Goal: Transaction & Acquisition: Purchase product/service

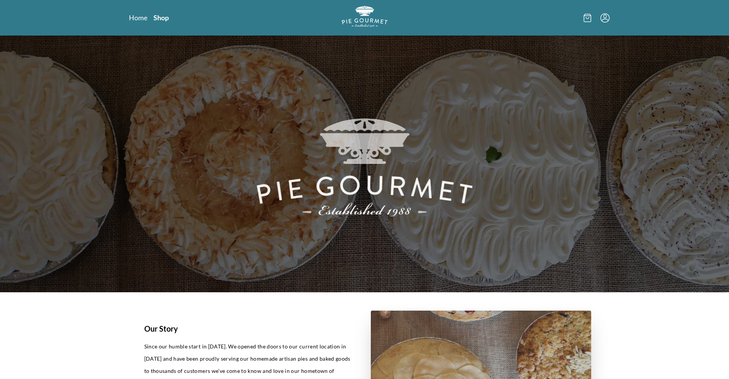
drag, startPoint x: 154, startPoint y: 18, endPoint x: 171, endPoint y: 31, distance: 21.3
click at [154, 18] on link "Shop" at bounding box center [160, 17] width 15 height 9
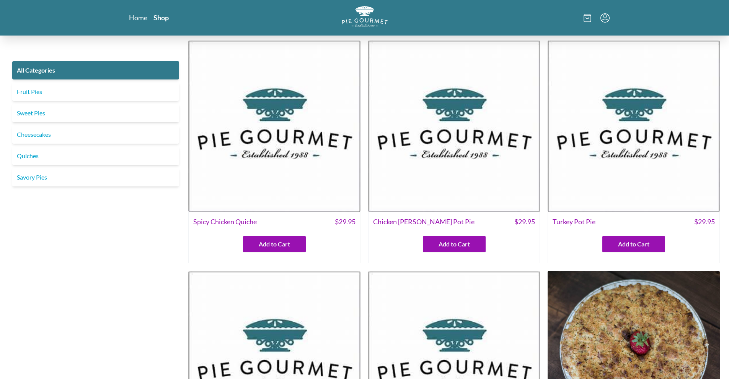
scroll to position [499, 0]
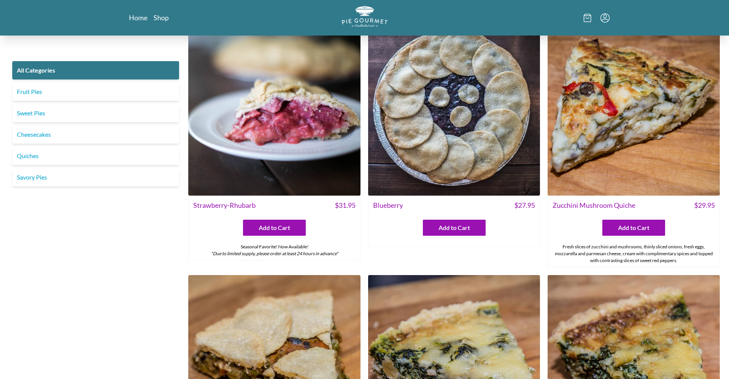
click at [495, 147] on img at bounding box center [454, 110] width 172 height 172
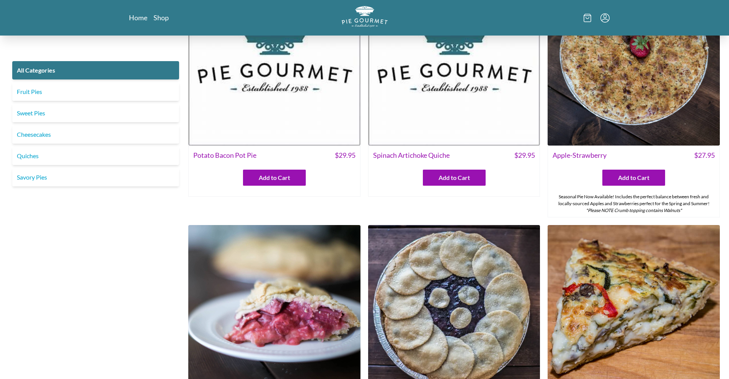
scroll to position [533, 0]
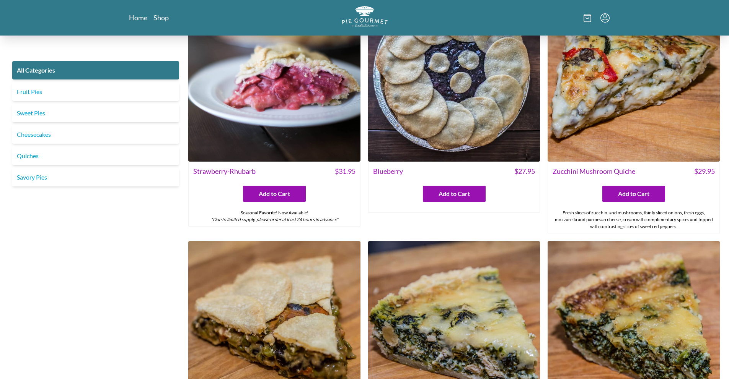
click at [457, 117] on img at bounding box center [454, 76] width 172 height 172
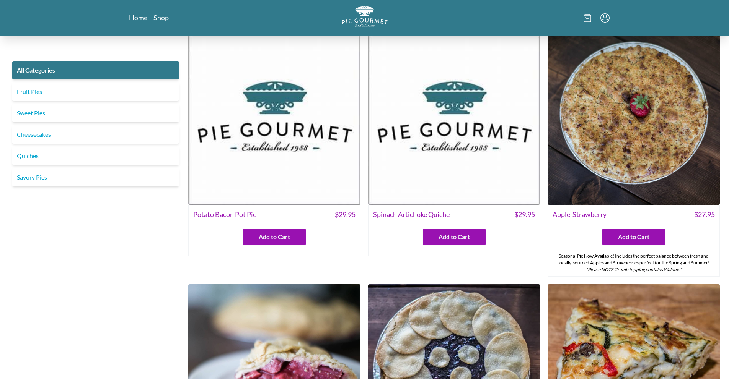
scroll to position [367, 0]
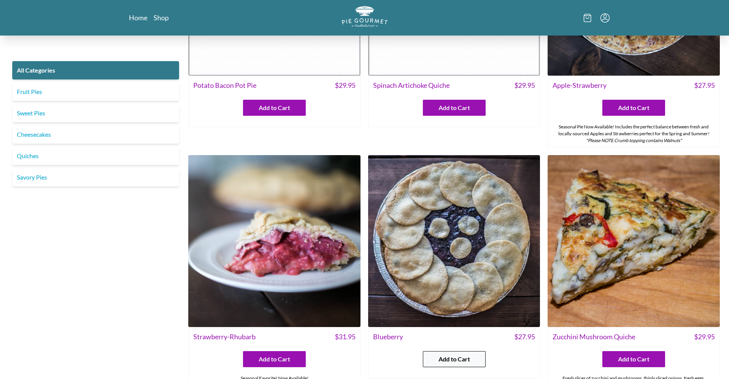
click at [463, 358] on span "Add to Cart" at bounding box center [453, 359] width 31 height 9
click at [638, 356] on span "Add to Cart" at bounding box center [633, 359] width 31 height 9
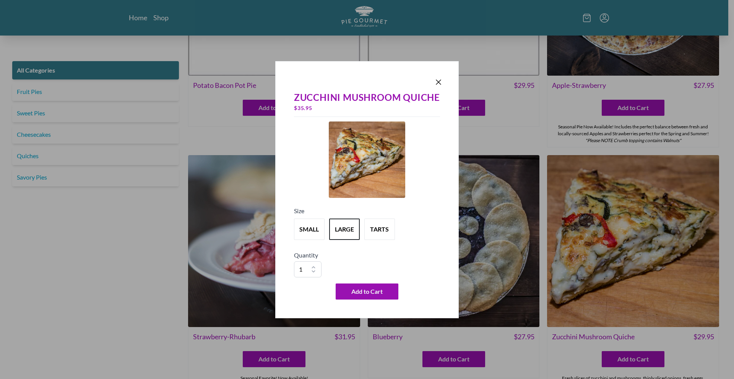
click at [140, 231] on div "Zucchini Mushroom Quiche $ 35.95 Size small large tarts Quantity 1 2 3 4 5 6 7 …" at bounding box center [367, 189] width 734 height 379
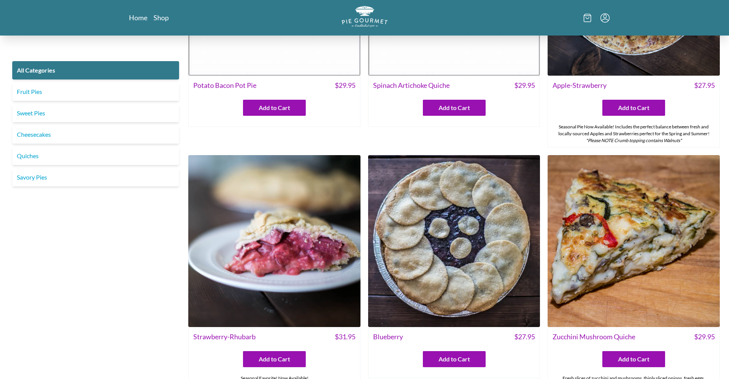
click at [397, 236] on img at bounding box center [454, 241] width 172 height 172
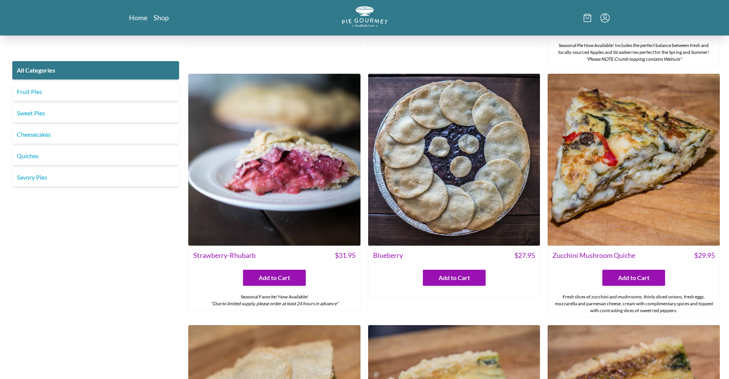
scroll to position [450, 0]
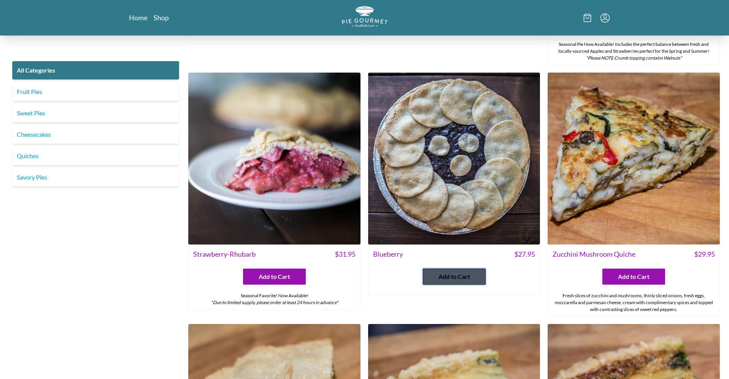
click at [457, 283] on button "Add to Cart" at bounding box center [454, 277] width 63 height 16
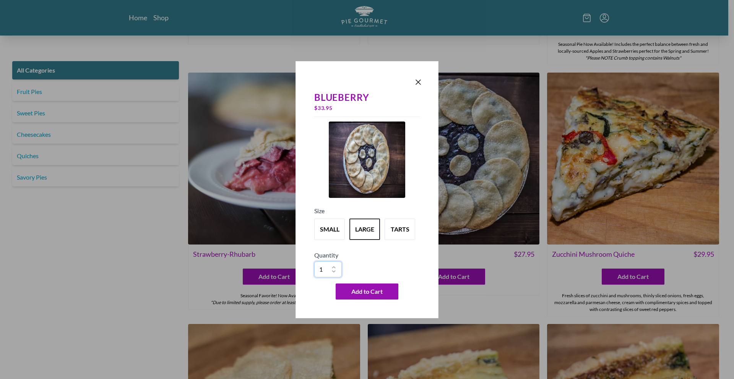
click at [330, 272] on select "1 2 3 4 5 6 7 8 9 10" at bounding box center [328, 270] width 28 height 16
click at [399, 268] on div "Quantity 1 2 3 4 5 6 7 8 9 10" at bounding box center [367, 264] width 106 height 27
click at [392, 259] on h5 "Quantity" at bounding box center [367, 255] width 106 height 9
drag, startPoint x: 524, startPoint y: 61, endPoint x: 503, endPoint y: 60, distance: 21.0
click at [514, 60] on div "Blueberry $ 33.95 Size small large tarts Quantity 1 2 3 4 5 6 7 8 9 10 Add to C…" at bounding box center [367, 189] width 734 height 379
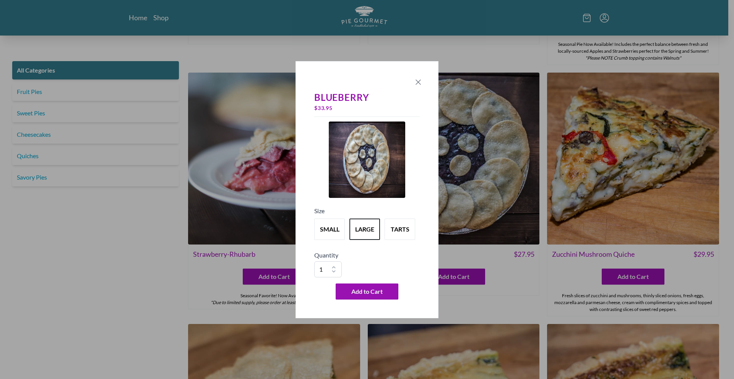
click at [415, 80] on icon "Close panel" at bounding box center [418, 82] width 9 height 9
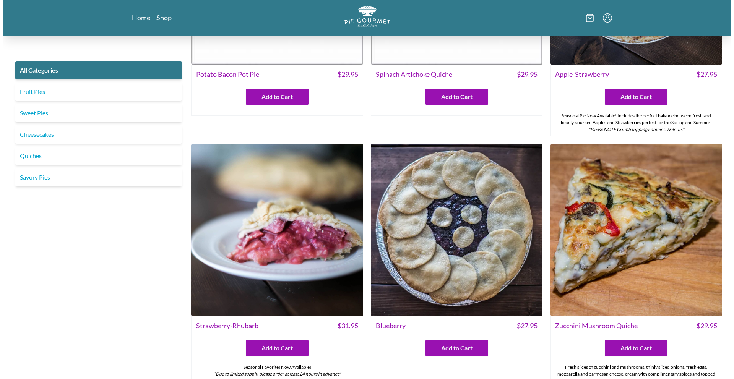
scroll to position [285, 0]
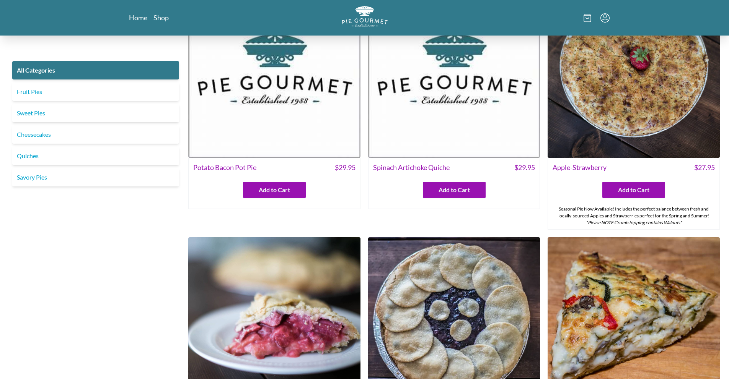
click at [603, 19] on icon "Menu" at bounding box center [604, 17] width 9 height 9
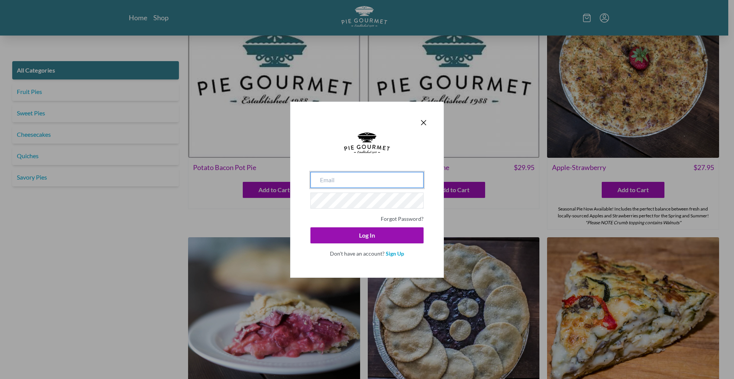
click at [385, 180] on input "email" at bounding box center [367, 180] width 113 height 16
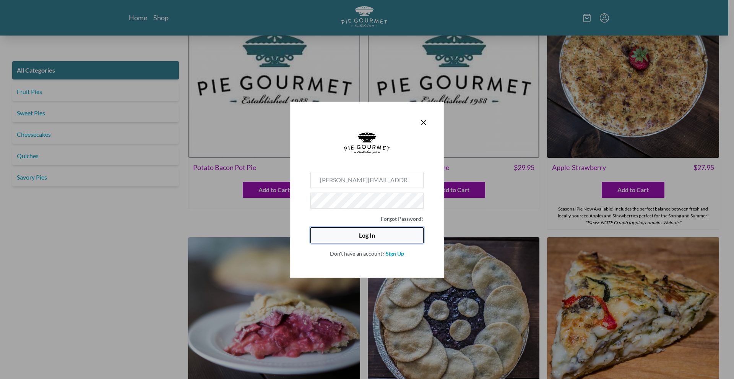
click at [368, 239] on button "Log In" at bounding box center [367, 236] width 113 height 16
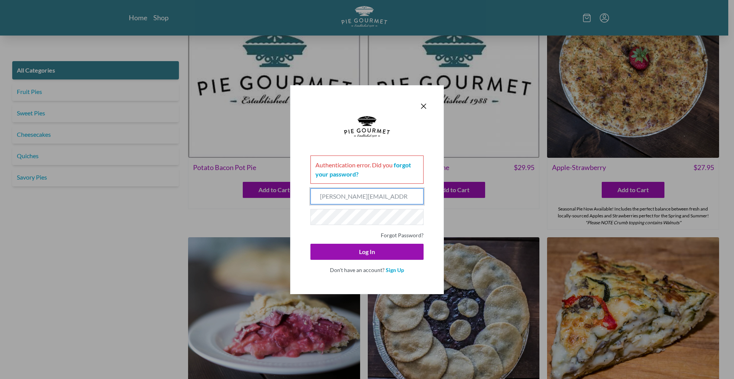
click at [400, 195] on input "andrei.dobai@abittechnologies.com" at bounding box center [367, 197] width 113 height 16
type input "ciprian.ilies@abittechnologies.com"
click at [311, 244] on button "Log In" at bounding box center [367, 252] width 113 height 16
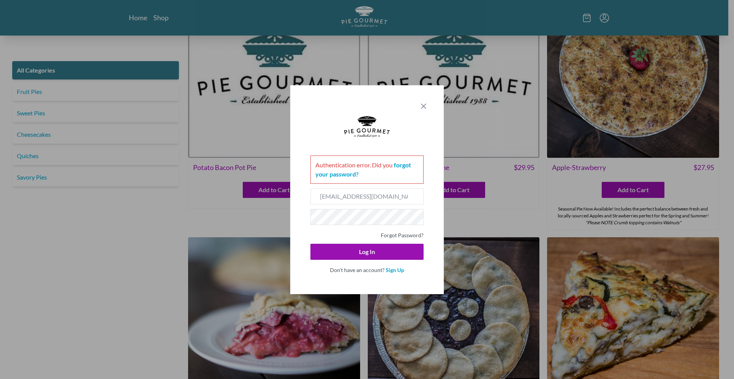
click at [421, 102] on icon "Close panel" at bounding box center [423, 106] width 9 height 9
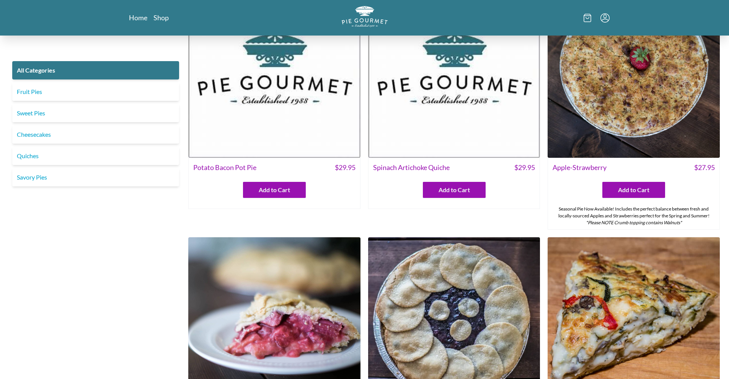
click at [607, 22] on div at bounding box center [527, 17] width 163 height 23
click at [602, 20] on icon "Menu" at bounding box center [604, 17] width 9 height 9
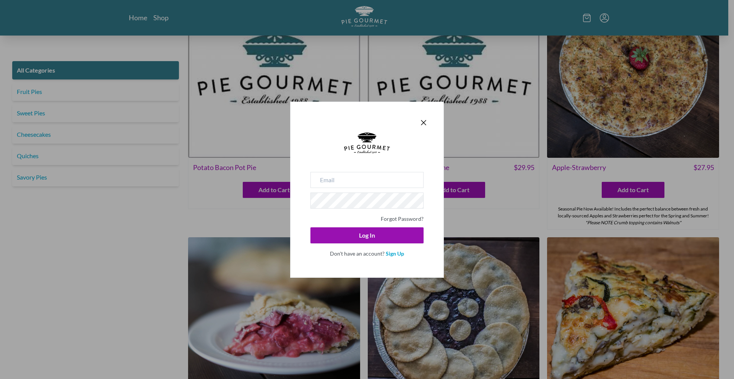
click at [397, 259] on form "Forgot Password? Log In Don't have an account? Sign Up" at bounding box center [367, 195] width 122 height 134
click at [400, 254] on link "Sign Up" at bounding box center [395, 253] width 18 height 7
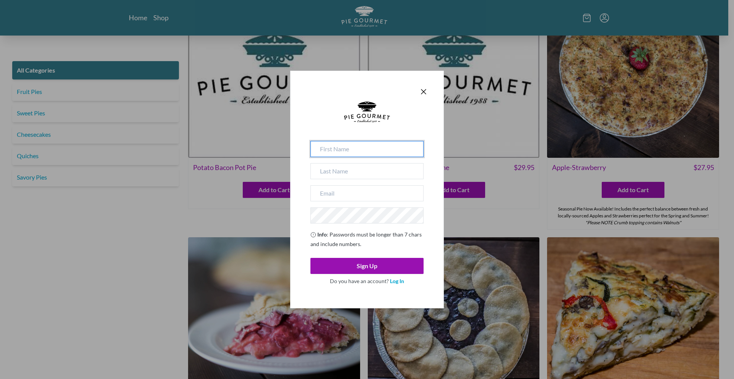
click at [364, 148] on input at bounding box center [367, 149] width 113 height 16
type input "Andrei"
type input "Dobai"
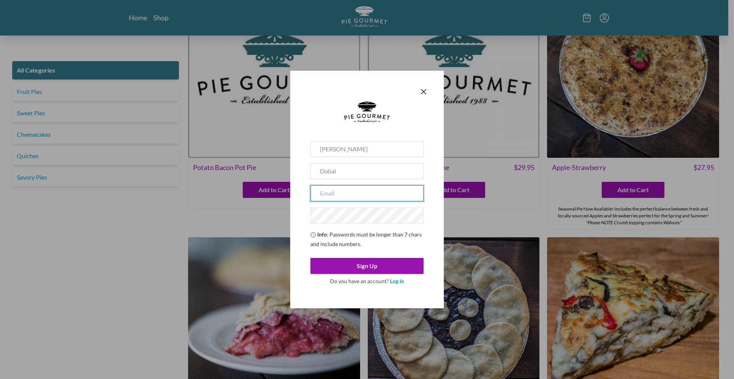
type input "andrei.dobai@abittechnologies.com"
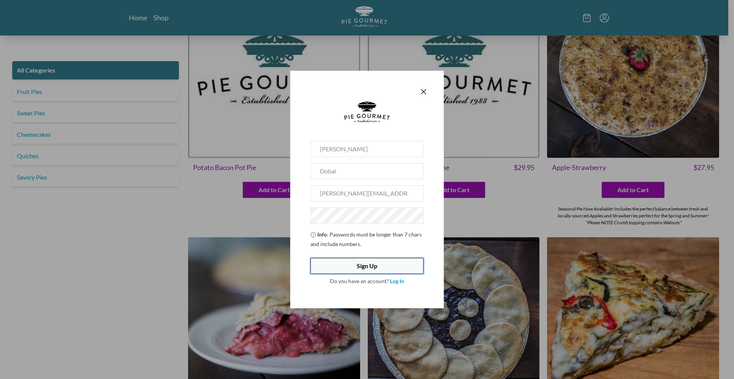
click at [389, 267] on button "Sign Up" at bounding box center [367, 266] width 113 height 16
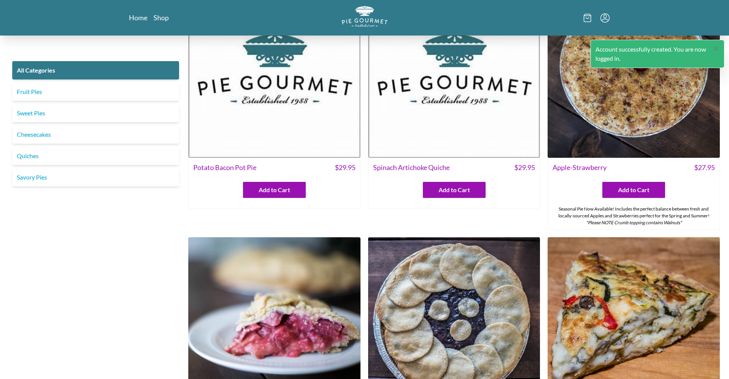
click at [714, 46] on icon "Close panel" at bounding box center [715, 49] width 8 height 8
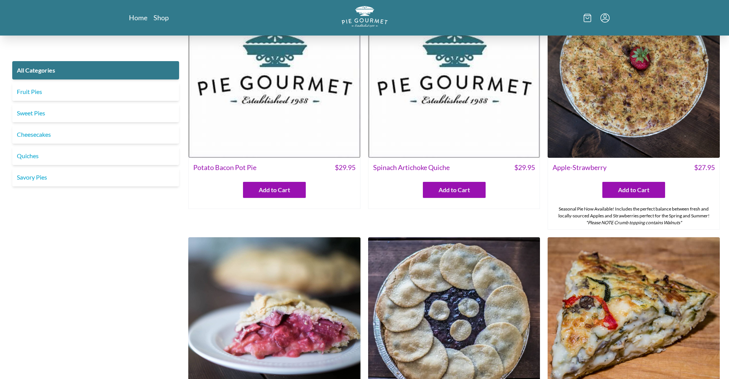
click at [605, 16] on icon "Menu" at bounding box center [604, 17] width 9 height 9
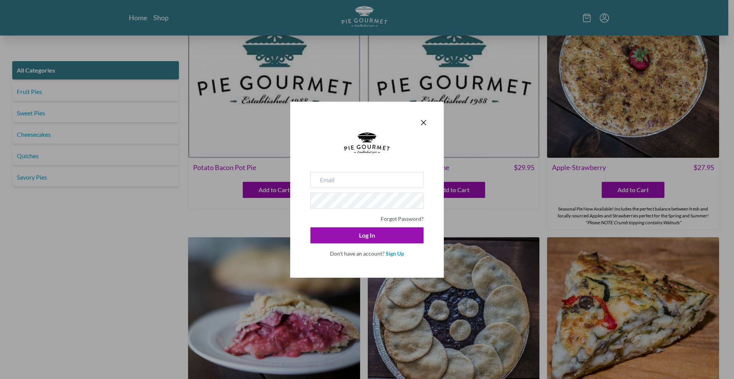
click at [604, 17] on div "Forgot Password? Log In Don't have an account? Sign Up" at bounding box center [367, 189] width 734 height 379
click at [426, 121] on icon "Close panel" at bounding box center [423, 122] width 9 height 9
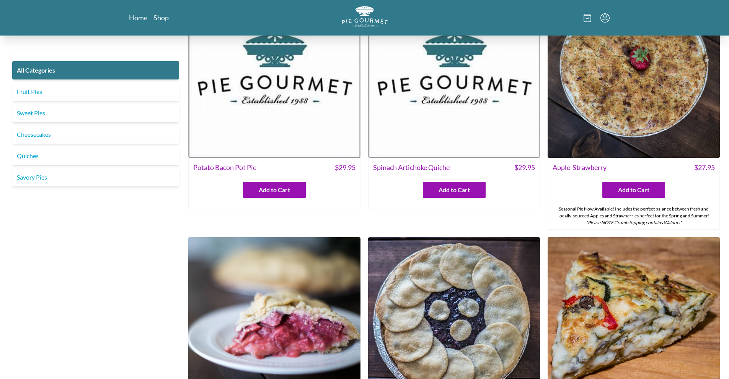
click at [447, 13] on div at bounding box center [527, 17] width 163 height 23
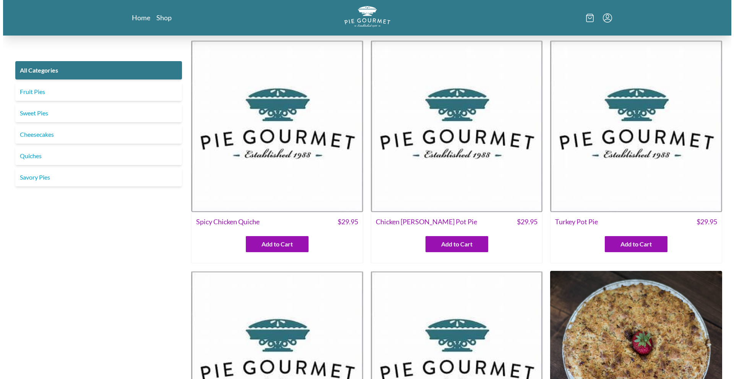
scroll to position [285, 0]
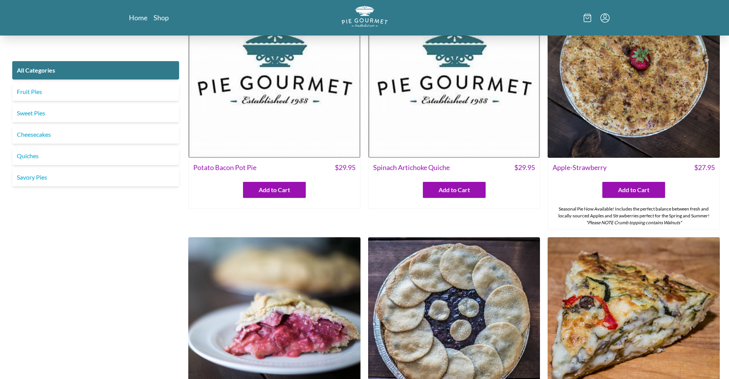
click at [606, 18] on div "Home Shop" at bounding box center [364, 18] width 729 height 36
click at [606, 18] on icon "Menu" at bounding box center [604, 17] width 9 height 9
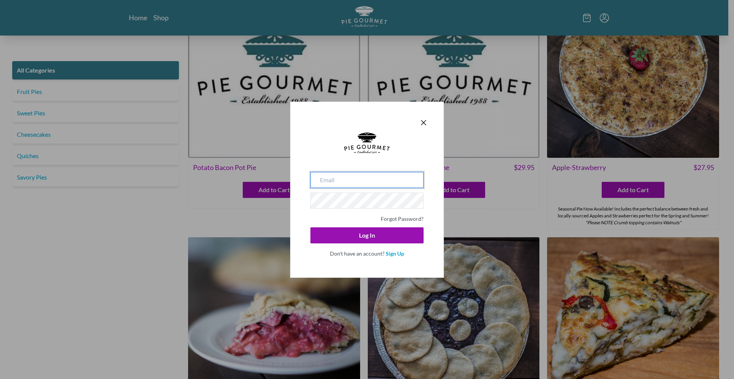
click at [360, 180] on input "email" at bounding box center [367, 180] width 113 height 16
type input "andrei.dobai@abittechnologies.com"
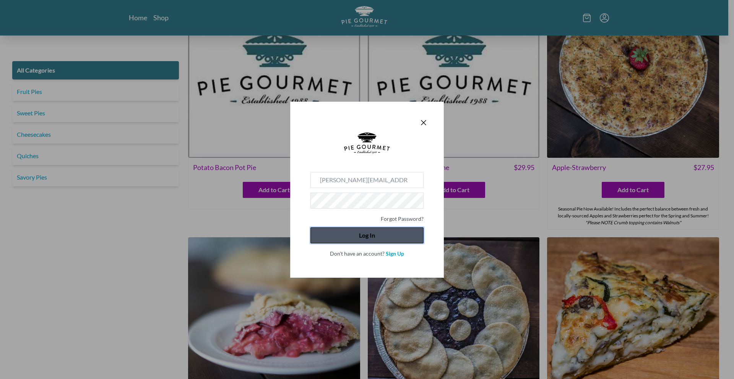
click at [372, 239] on button "Log In" at bounding box center [367, 236] width 113 height 16
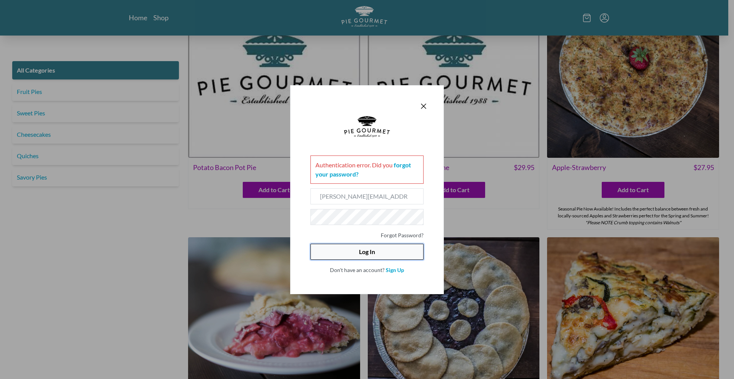
click at [365, 254] on button "Log In" at bounding box center [367, 252] width 113 height 16
click at [397, 254] on button "Log In" at bounding box center [367, 252] width 113 height 16
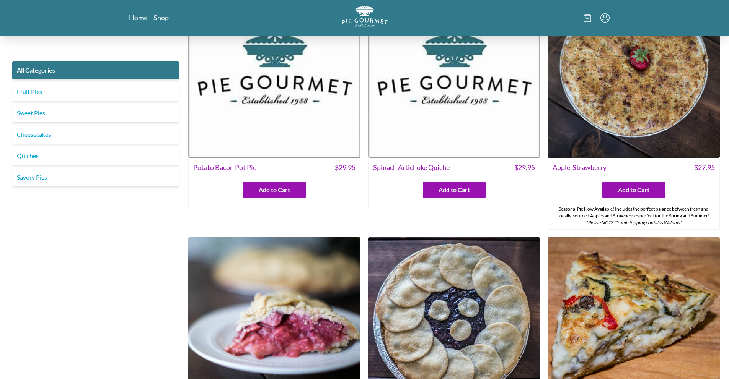
click at [603, 19] on icon "Menu" at bounding box center [604, 17] width 9 height 9
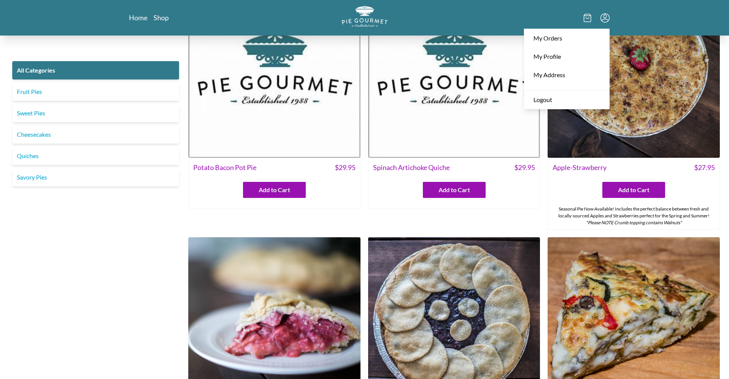
click at [607, 20] on icon "Menu" at bounding box center [604, 17] width 9 height 9
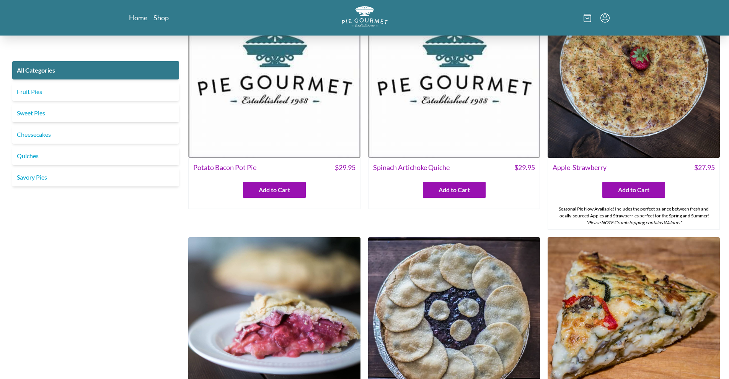
click at [585, 18] on icon at bounding box center [587, 18] width 8 height 8
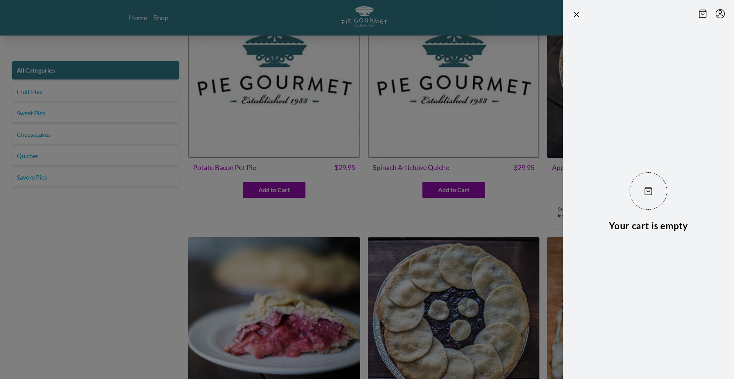
click at [463, 64] on div at bounding box center [367, 189] width 734 height 379
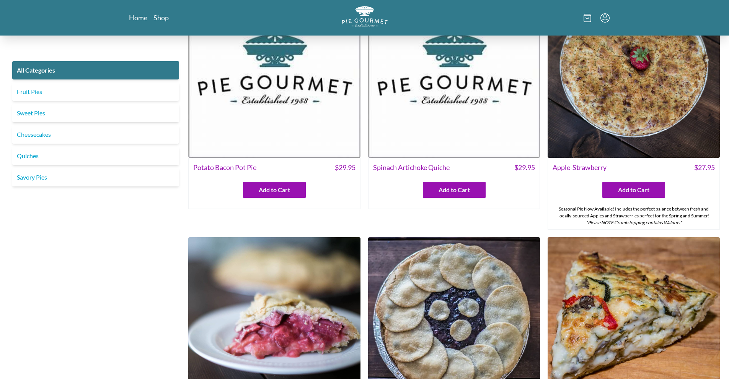
click at [446, 199] on div "Spinach Artichoke Quiche $ 29.95 Add to Cart" at bounding box center [454, 183] width 172 height 51
click at [452, 193] on span "Add to Cart" at bounding box center [453, 189] width 31 height 9
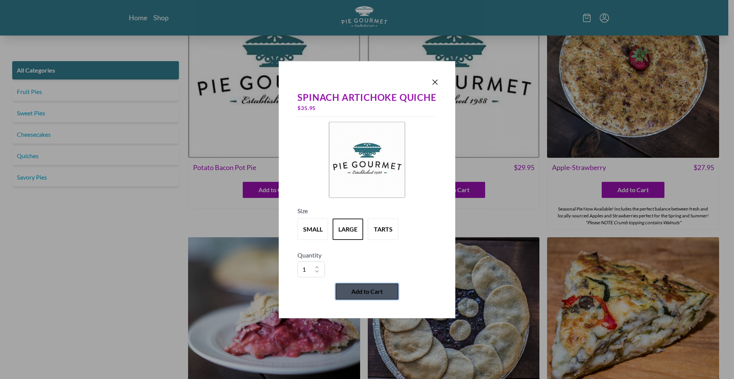
click at [373, 291] on span "Add to Cart" at bounding box center [366, 291] width 31 height 9
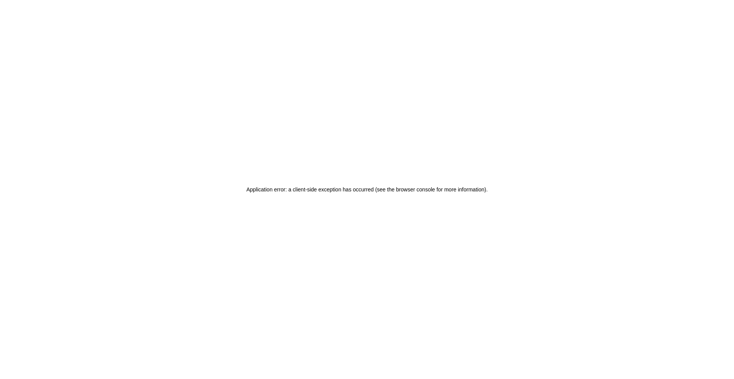
click at [251, 128] on div "Application error: a client-side exception has occurred (see the browser consol…" at bounding box center [367, 189] width 734 height 379
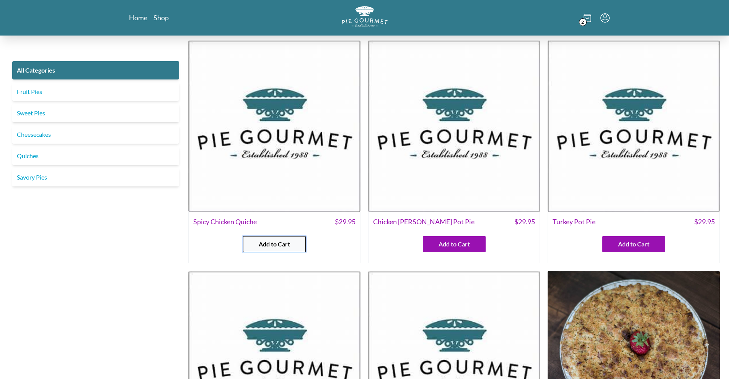
click at [285, 242] on span "Add to Cart" at bounding box center [274, 244] width 31 height 9
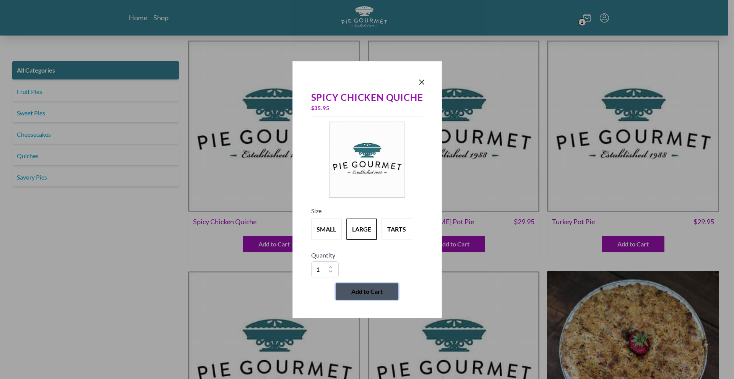
click at [368, 291] on span "Add to Cart" at bounding box center [366, 291] width 31 height 9
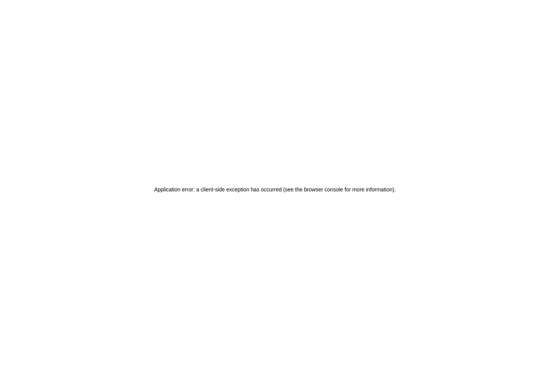
click at [324, 90] on div "Application error: a client-side exception has occurred (see the browser consol…" at bounding box center [275, 189] width 550 height 379
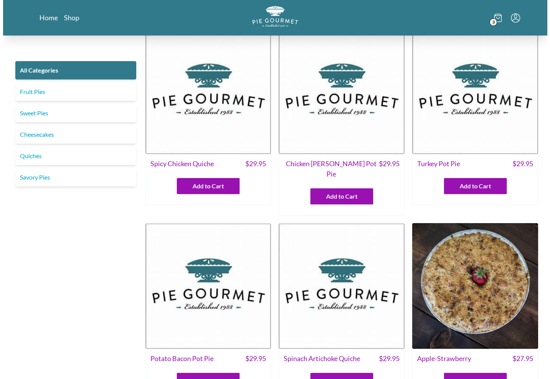
scroll to position [373, 0]
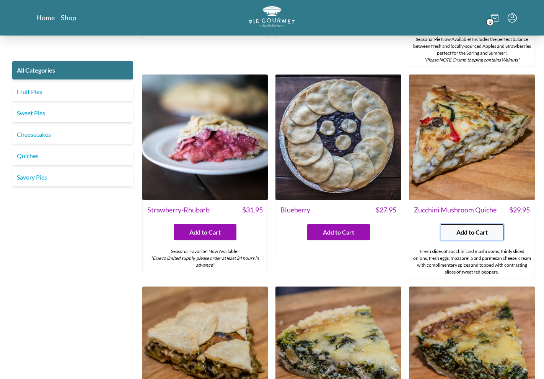
click at [465, 228] on span "Add to Cart" at bounding box center [471, 232] width 31 height 9
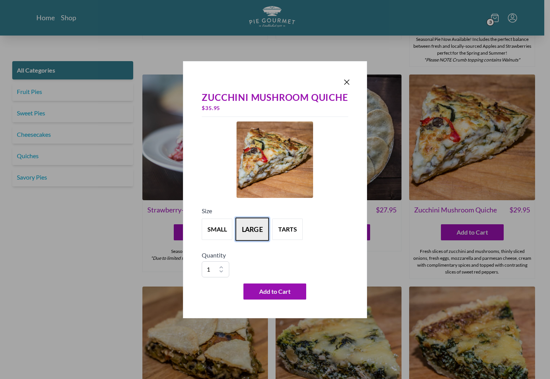
click at [254, 236] on button "large" at bounding box center [252, 230] width 34 height 24
click at [285, 288] on span "Add to Cart" at bounding box center [274, 291] width 31 height 9
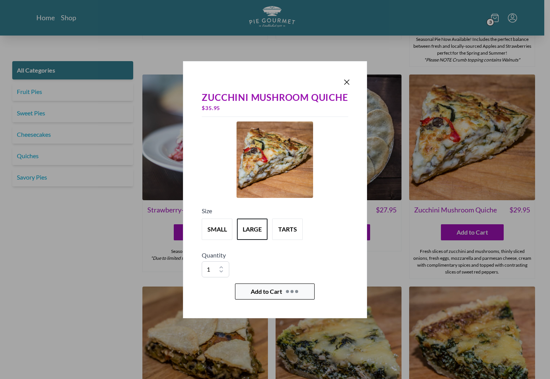
scroll to position [0, 0]
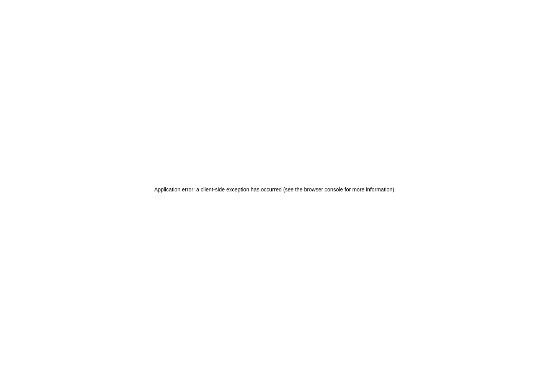
click at [291, 173] on div "Application error: a client-side exception has occurred (see the browser consol…" at bounding box center [275, 189] width 550 height 379
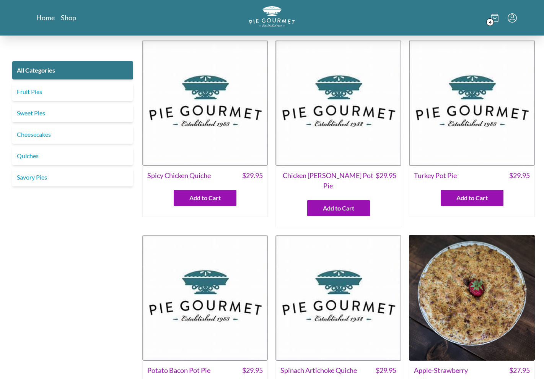
click at [46, 117] on link "Sweet Pies" at bounding box center [72, 113] width 121 height 18
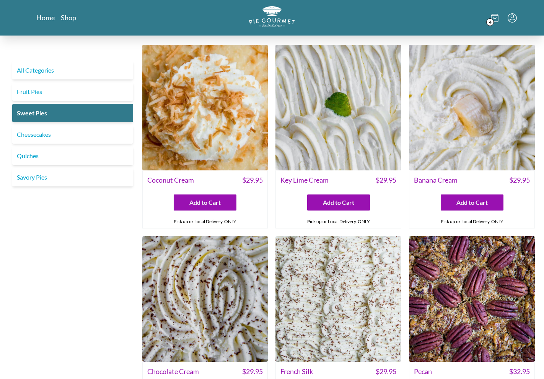
click at [205, 125] on img at bounding box center [205, 108] width 126 height 126
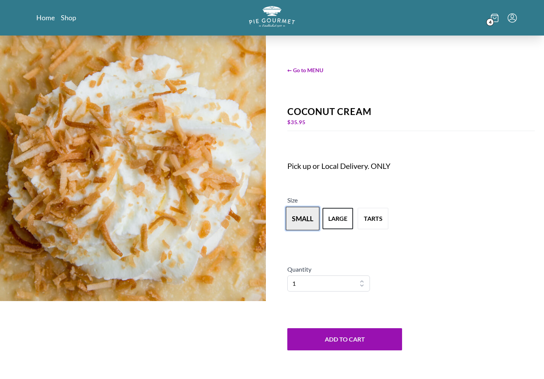
click at [309, 217] on button "small" at bounding box center [303, 219] width 34 height 24
click at [347, 283] on select "1 2 3 4 5 6 7 8 9 10" at bounding box center [328, 284] width 83 height 16
select select "2"
click at [287, 276] on select "1 2 3 4 5 6 7 8 9 10" at bounding box center [328, 284] width 83 height 16
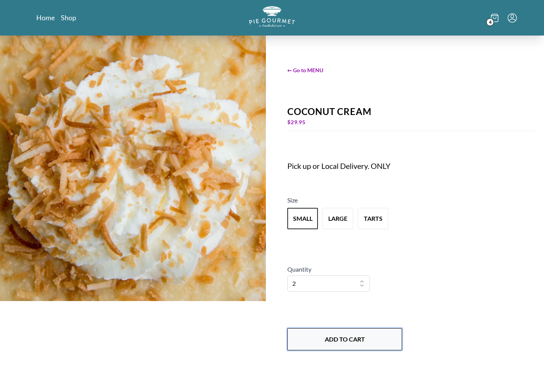
click at [368, 336] on button "Add to Cart" at bounding box center [344, 339] width 115 height 22
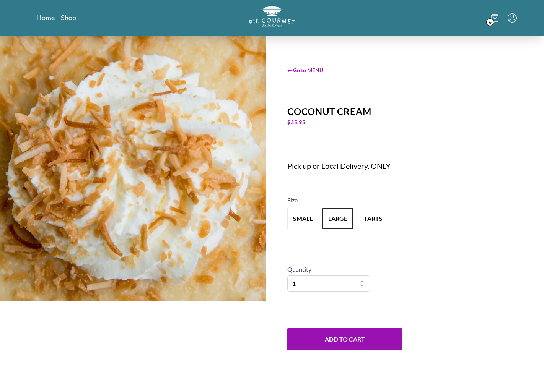
click at [495, 18] on icon at bounding box center [494, 18] width 3 height 2
click at [495, 20] on icon at bounding box center [495, 18] width 8 height 8
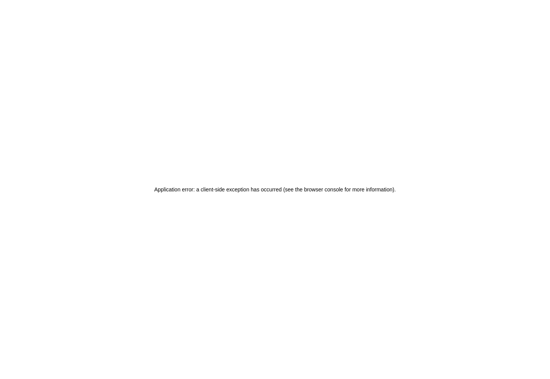
click at [333, 83] on div "Application error: a client-side exception has occurred (see the browser consol…" at bounding box center [275, 189] width 550 height 379
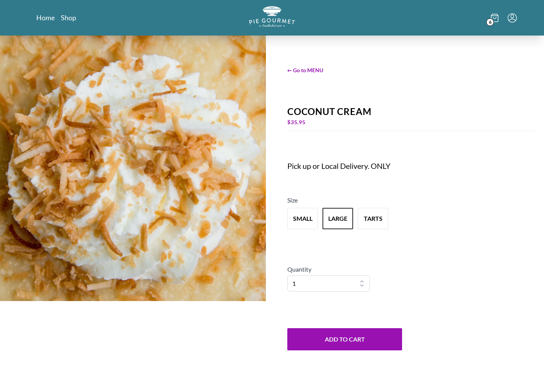
click at [507, 20] on ul "6" at bounding box center [504, 17] width 26 height 9
click at [496, 16] on icon at bounding box center [495, 18] width 8 height 8
